Goal: Information Seeking & Learning: Check status

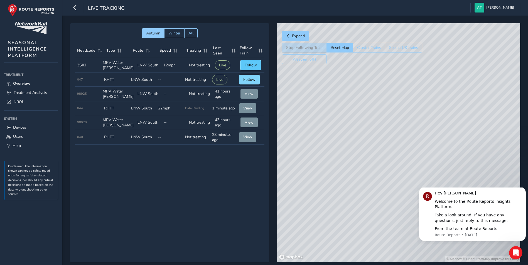
click at [248, 64] on span "Follow" at bounding box center [250, 65] width 12 height 5
click at [523, 191] on icon "Dismiss notification" at bounding box center [523, 188] width 3 height 3
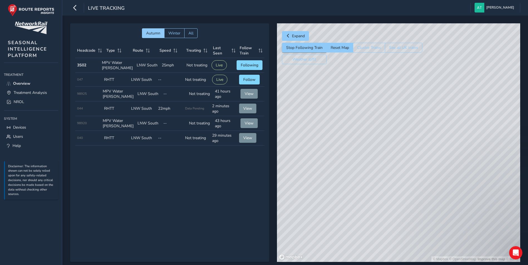
click at [118, 177] on div "Autumn Winter All Headcode Type Route Speed Treating Last Seen Follow Train Hea…" at bounding box center [169, 142] width 199 height 239
click at [193, 194] on div "Autumn Winter All Headcode Type Route Speed Treating Last Seen Follow Train Hea…" at bounding box center [169, 142] width 199 height 239
click at [212, 192] on div "Autumn Winter All Headcode Type Route Speed Treating Last Seen Follow Train Hea…" at bounding box center [169, 142] width 199 height 239
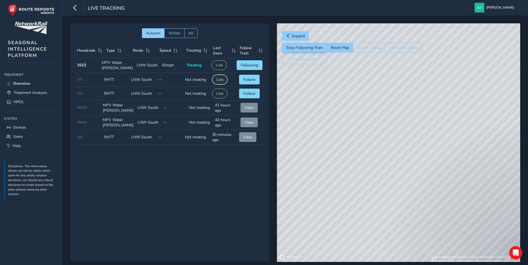
click at [218, 81] on button "Live" at bounding box center [219, 80] width 15 height 10
click at [217, 68] on button "Live" at bounding box center [218, 65] width 15 height 10
click at [218, 82] on button "Live" at bounding box center [219, 80] width 15 height 10
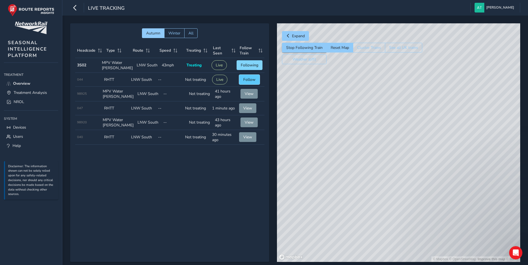
click at [250, 79] on span "Follow" at bounding box center [249, 79] width 12 height 5
click at [254, 93] on button "View" at bounding box center [248, 94] width 17 height 10
click at [249, 108] on span "View" at bounding box center [247, 108] width 9 height 5
click at [248, 123] on span "View" at bounding box center [248, 122] width 9 height 5
drag, startPoint x: 356, startPoint y: 171, endPoint x: 502, endPoint y: 113, distance: 157.1
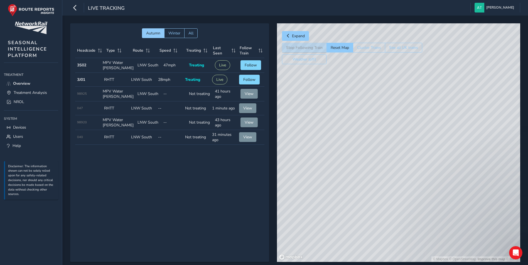
click at [502, 113] on div "© Mapbox © OpenStreetMap Improve this map © Maxar" at bounding box center [398, 142] width 243 height 239
drag, startPoint x: 396, startPoint y: 155, endPoint x: 333, endPoint y: 185, distance: 68.9
click at [333, 185] on div "© Mapbox © OpenStreetMap Improve this map © Maxar" at bounding box center [398, 142] width 243 height 239
drag, startPoint x: 495, startPoint y: 130, endPoint x: 424, endPoint y: 167, distance: 80.5
click at [424, 167] on div "© Mapbox © OpenStreetMap Improve this map © Maxar" at bounding box center [398, 142] width 243 height 239
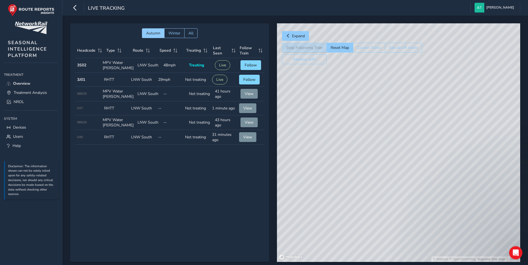
drag, startPoint x: 458, startPoint y: 120, endPoint x: 390, endPoint y: 168, distance: 82.8
click at [390, 168] on div "© Mapbox © OpenStreetMap Improve this map © Maxar" at bounding box center [398, 142] width 243 height 239
drag, startPoint x: 315, startPoint y: 192, endPoint x: 434, endPoint y: 172, distance: 120.8
click at [441, 178] on div "© Mapbox © OpenStreetMap Improve this map © Maxar" at bounding box center [398, 142] width 243 height 239
drag, startPoint x: 382, startPoint y: 184, endPoint x: 531, endPoint y: 176, distance: 149.3
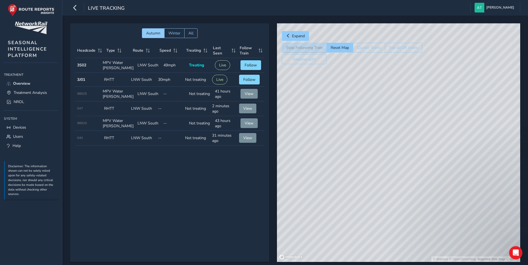
click at [527, 176] on html "Live Tracking [PERSON_NAME] Colour Scheme: Dark Dim Light Logout Autumn Winter …" at bounding box center [264, 132] width 528 height 265
drag, startPoint x: 337, startPoint y: 195, endPoint x: 443, endPoint y: 159, distance: 111.6
click at [443, 159] on div "© Mapbox © OpenStreetMap Improve this map © Maxar" at bounding box center [398, 142] width 243 height 239
click at [244, 63] on span "Follow" at bounding box center [250, 65] width 12 height 5
click at [44, 91] on span "Treatment Analysis" at bounding box center [30, 92] width 33 height 5
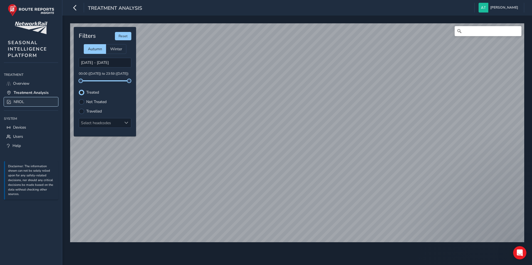
click at [26, 103] on link "NROL" at bounding box center [31, 101] width 54 height 9
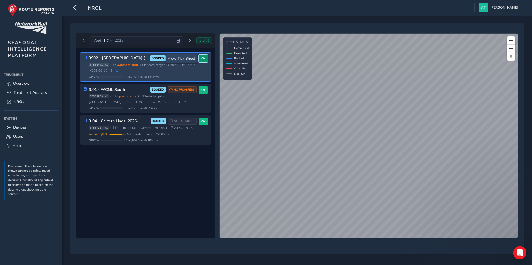
click at [202, 60] on button at bounding box center [203, 59] width 9 height 8
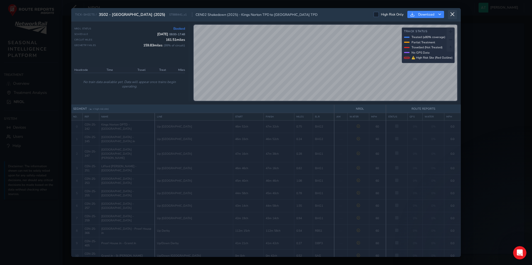
click at [455, 16] on button at bounding box center [452, 14] width 9 height 9
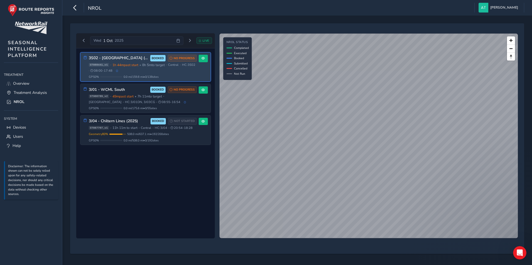
click at [130, 67] on span "1h 44m past start" at bounding box center [125, 65] width 26 height 4
click at [206, 58] on button at bounding box center [203, 59] width 9 height 8
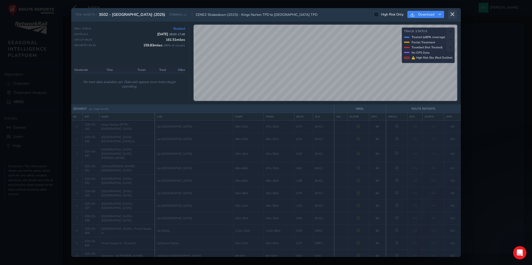
click at [453, 12] on icon at bounding box center [452, 14] width 5 height 5
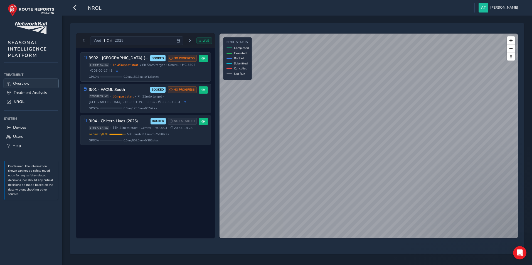
click at [33, 81] on link "Overview" at bounding box center [31, 83] width 54 height 9
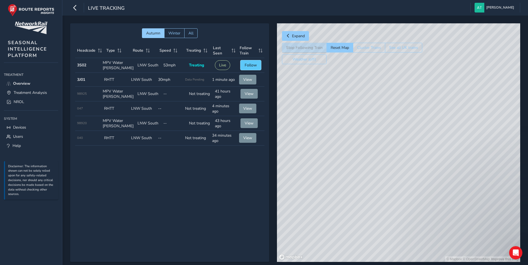
click at [242, 65] on button "Follow" at bounding box center [250, 65] width 21 height 10
click at [307, 60] on button "Weather (off)" at bounding box center [304, 60] width 44 height 10
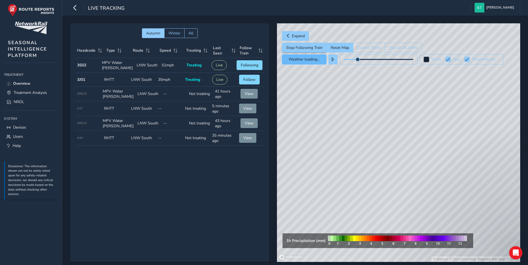
click at [307, 60] on button "Weather loading..." at bounding box center [304, 60] width 44 height 10
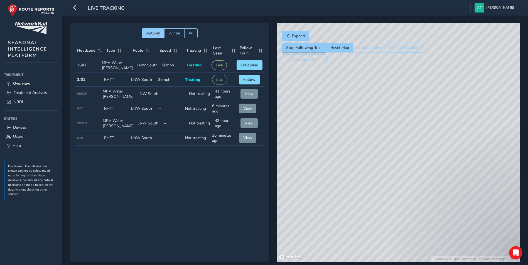
click at [400, 47] on button "See all UK trains" at bounding box center [403, 48] width 37 height 10
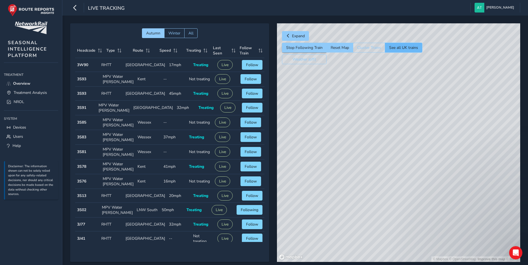
click at [389, 45] on button "See all UK trains" at bounding box center [403, 48] width 37 height 10
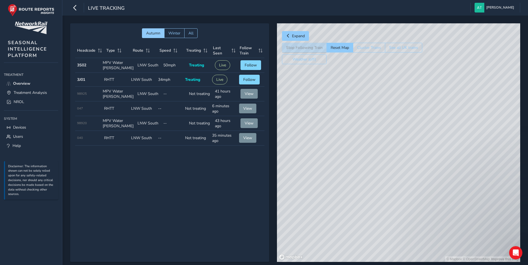
drag, startPoint x: 500, startPoint y: 162, endPoint x: 318, endPoint y: 208, distance: 187.6
click at [318, 208] on div "© Mapbox © OpenStreetMap Improve this map" at bounding box center [398, 142] width 243 height 239
drag, startPoint x: 329, startPoint y: 170, endPoint x: 466, endPoint y: 160, distance: 137.5
click at [527, 154] on html "Live Tracking [PERSON_NAME] Colour Scheme: Dark Dim Light Logout Autumn Winter …" at bounding box center [264, 132] width 528 height 265
drag, startPoint x: 351, startPoint y: 150, endPoint x: 533, endPoint y: 129, distance: 182.6
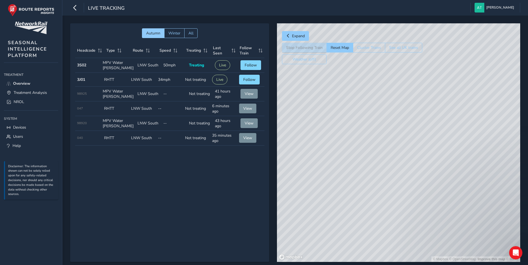
click at [527, 129] on html "Live Tracking [PERSON_NAME] Colour Scheme: Dark Dim Light Logout Autumn Winter …" at bounding box center [264, 132] width 528 height 265
drag, startPoint x: 353, startPoint y: 155, endPoint x: 533, endPoint y: 154, distance: 179.4
click at [527, 154] on html "Live Tracking [PERSON_NAME] Colour Scheme: Dark Dim Light Logout Autumn Winter …" at bounding box center [264, 132] width 528 height 265
drag, startPoint x: 300, startPoint y: 175, endPoint x: 533, endPoint y: 69, distance: 256.0
click at [527, 69] on html "Live Tracking [PERSON_NAME] Colour Scheme: Dark Dim Light Logout Autumn Winter …" at bounding box center [264, 132] width 528 height 265
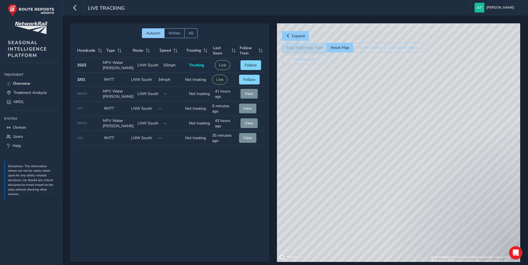
drag, startPoint x: 410, startPoint y: 124, endPoint x: 331, endPoint y: 136, distance: 79.9
click at [331, 136] on div "© Mapbox © OpenStreetMap Improve this map © Maxar" at bounding box center [398, 142] width 243 height 239
drag, startPoint x: 403, startPoint y: 137, endPoint x: 453, endPoint y: 196, distance: 77.2
click at [453, 196] on div "© Mapbox © OpenStreetMap Improve this map © Maxar" at bounding box center [398, 142] width 243 height 239
drag, startPoint x: 443, startPoint y: 133, endPoint x: 427, endPoint y: 229, distance: 96.9
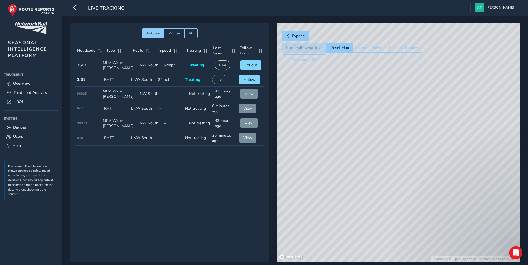
click at [427, 229] on div "© Mapbox © OpenStreetMap Improve this map © Maxar" at bounding box center [398, 142] width 243 height 239
drag, startPoint x: 459, startPoint y: 95, endPoint x: 438, endPoint y: 266, distance: 172.9
click at [438, 265] on html "Live Tracking [PERSON_NAME] Colour Scheme: Dark Dim Light Logout Autumn Winter …" at bounding box center [264, 132] width 528 height 265
drag, startPoint x: 391, startPoint y: 185, endPoint x: 463, endPoint y: 255, distance: 100.1
click at [463, 255] on div "© Mapbox © OpenStreetMap Improve this map © Maxar" at bounding box center [398, 142] width 243 height 239
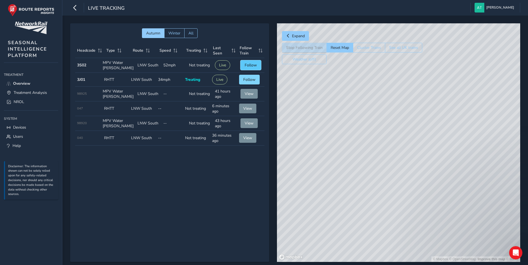
click at [251, 63] on span "Follow" at bounding box center [250, 65] width 12 height 5
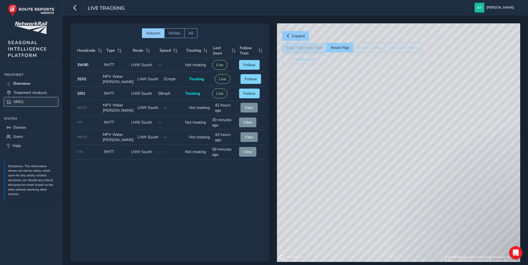
click at [23, 102] on span "NROL" at bounding box center [19, 101] width 11 height 5
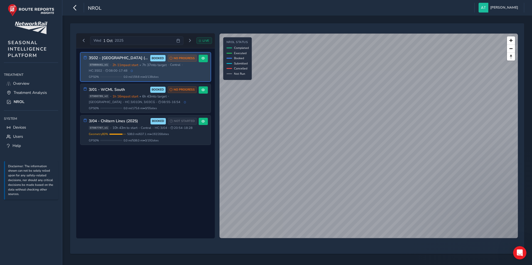
click at [110, 61] on div "3S02 - West Midlands (2025) BOOKED NO PROGRESS" at bounding box center [143, 58] width 108 height 7
click at [201, 60] on span at bounding box center [202, 58] width 3 height 3
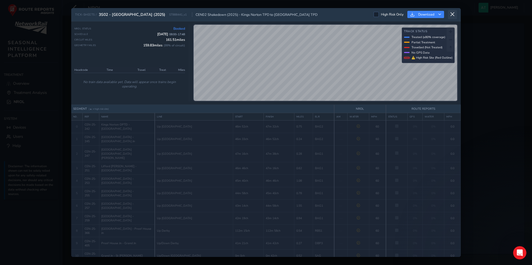
click at [450, 15] on icon at bounding box center [452, 14] width 5 height 5
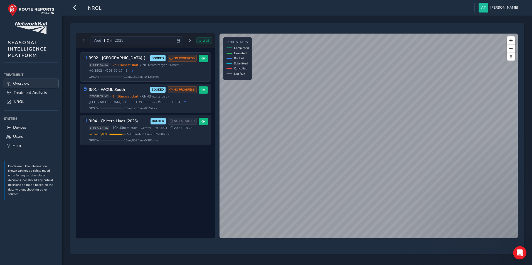
click at [40, 83] on link "Overview" at bounding box center [31, 83] width 54 height 9
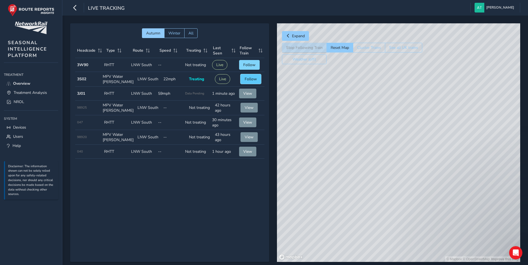
click at [249, 78] on span "Follow" at bounding box center [250, 78] width 12 height 5
click at [26, 103] on link "NROL" at bounding box center [31, 101] width 54 height 9
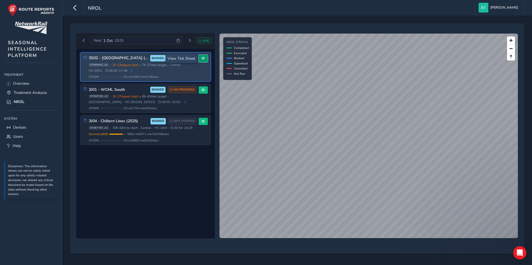
click at [201, 58] on span at bounding box center [202, 58] width 3 height 3
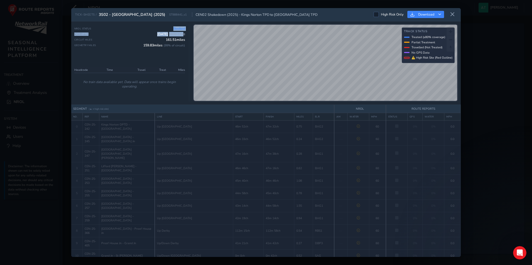
drag, startPoint x: 184, startPoint y: 34, endPoint x: 152, endPoint y: 30, distance: 32.2
click at [152, 30] on div "NROL Status Booked Schedule 1 Oct 2025 08:00 - 17:48 Circuit Miles 161.51 miles…" at bounding box center [129, 43] width 111 height 34
drag, startPoint x: 152, startPoint y: 30, endPoint x: 184, endPoint y: 44, distance: 34.9
click at [184, 44] on span "( 99 % of circuit)" at bounding box center [174, 45] width 21 height 4
drag, startPoint x: 185, startPoint y: 34, endPoint x: 172, endPoint y: 27, distance: 14.6
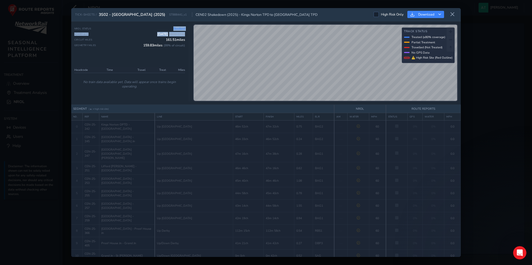
click at [172, 27] on div "NROL Status Booked Schedule 1 Oct 2025 08:00 - 17:48 Circuit Miles 161.51 miles…" at bounding box center [129, 43] width 111 height 34
click at [454, 16] on icon at bounding box center [452, 14] width 5 height 5
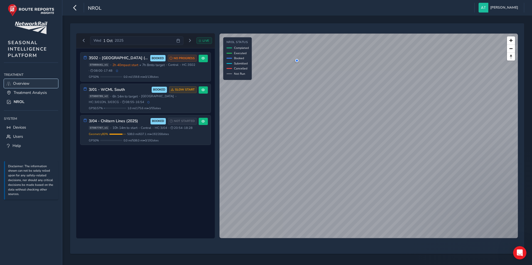
click at [46, 83] on link "Overview" at bounding box center [31, 83] width 54 height 9
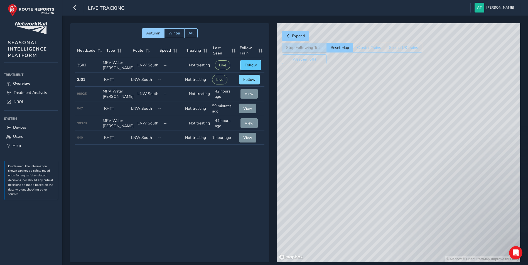
click at [246, 64] on span "Follow" at bounding box center [250, 65] width 12 height 5
click at [175, 189] on div "Autumn Winter All Headcode Type Route Speed Treating Last Seen Follow Train Hea…" at bounding box center [169, 142] width 199 height 239
click at [254, 65] on span "Follow" at bounding box center [249, 64] width 12 height 5
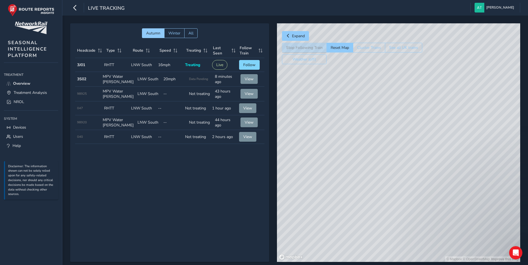
drag, startPoint x: 434, startPoint y: 201, endPoint x: 322, endPoint y: 125, distance: 136.0
click at [322, 125] on div "© Mapbox © OpenStreetMap Improve this map" at bounding box center [398, 142] width 243 height 239
drag, startPoint x: 422, startPoint y: 129, endPoint x: 386, endPoint y: 94, distance: 50.6
click at [386, 94] on div "© Mapbox © OpenStreetMap Improve this map" at bounding box center [398, 142] width 243 height 239
click at [248, 80] on span "View" at bounding box center [248, 78] width 9 height 5
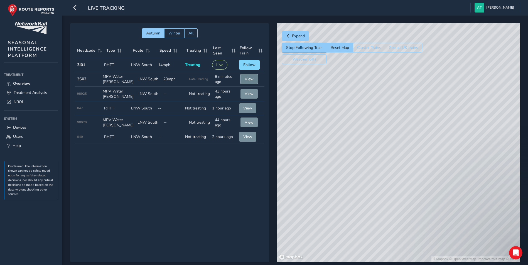
click at [248, 80] on span "View" at bounding box center [248, 78] width 9 height 5
click at [247, 83] on button "View" at bounding box center [248, 79] width 17 height 10
click at [20, 102] on span "NROL" at bounding box center [19, 101] width 11 height 5
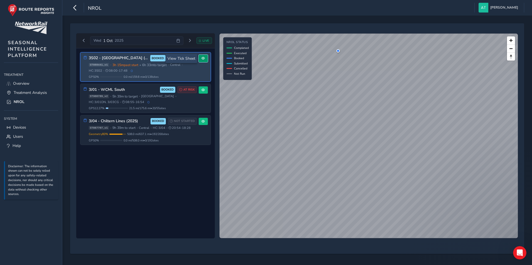
click at [204, 59] on span at bounding box center [202, 58] width 3 height 3
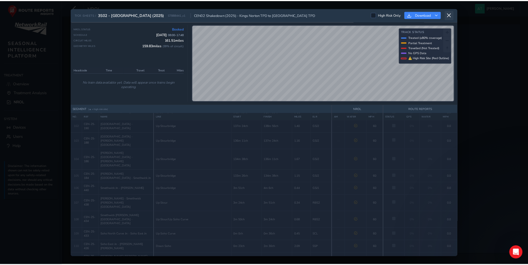
scroll to position [1473, 0]
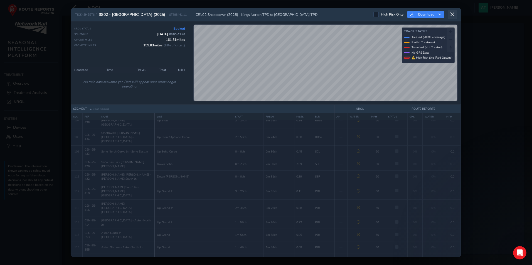
click at [451, 16] on icon at bounding box center [452, 14] width 5 height 5
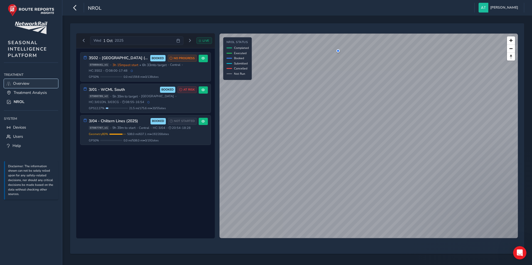
click at [27, 81] on span "Overview" at bounding box center [21, 83] width 16 height 5
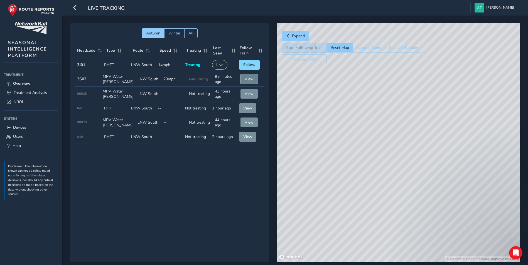
click at [254, 78] on button "View" at bounding box center [248, 79] width 17 height 10
